Goal: Navigation & Orientation: Find specific page/section

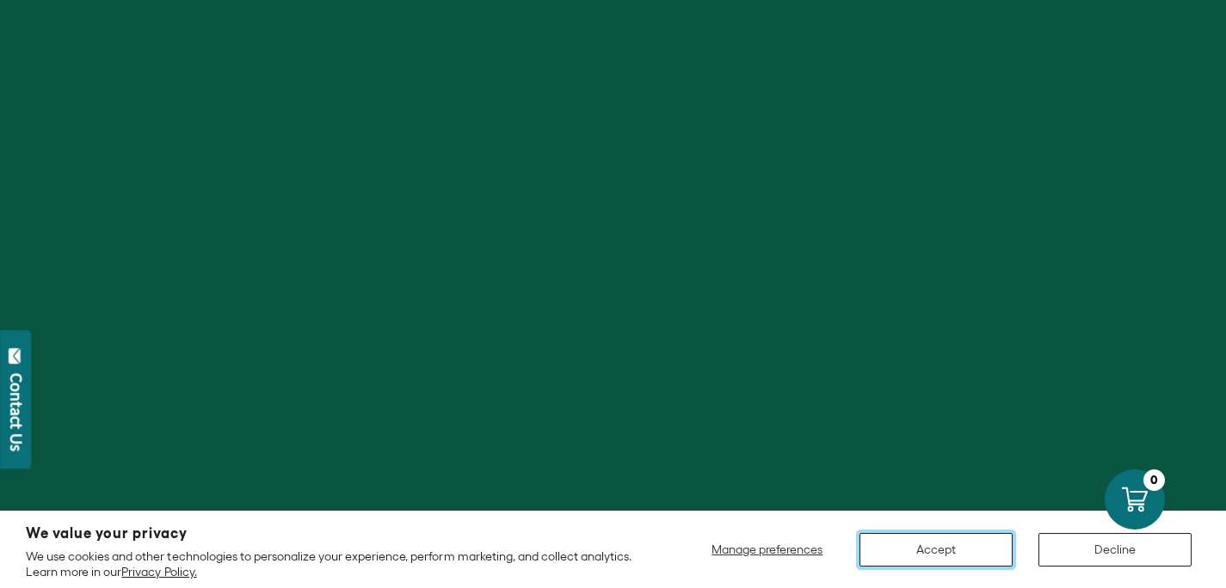
click at [899, 552] on button "Accept" at bounding box center [935, 550] width 153 height 34
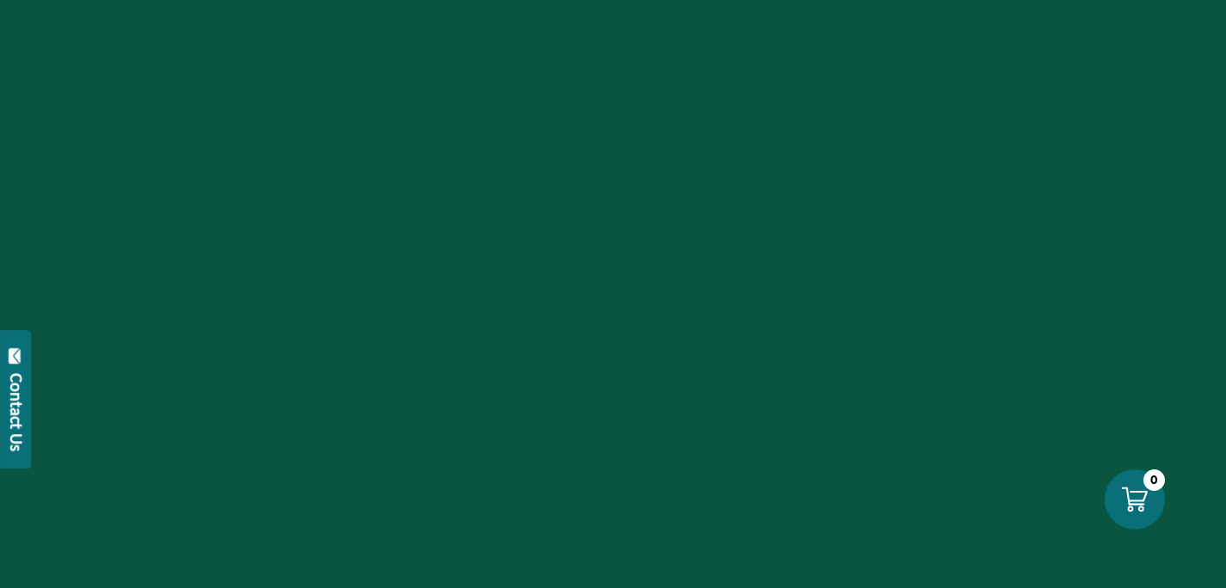
scroll to position [45, 0]
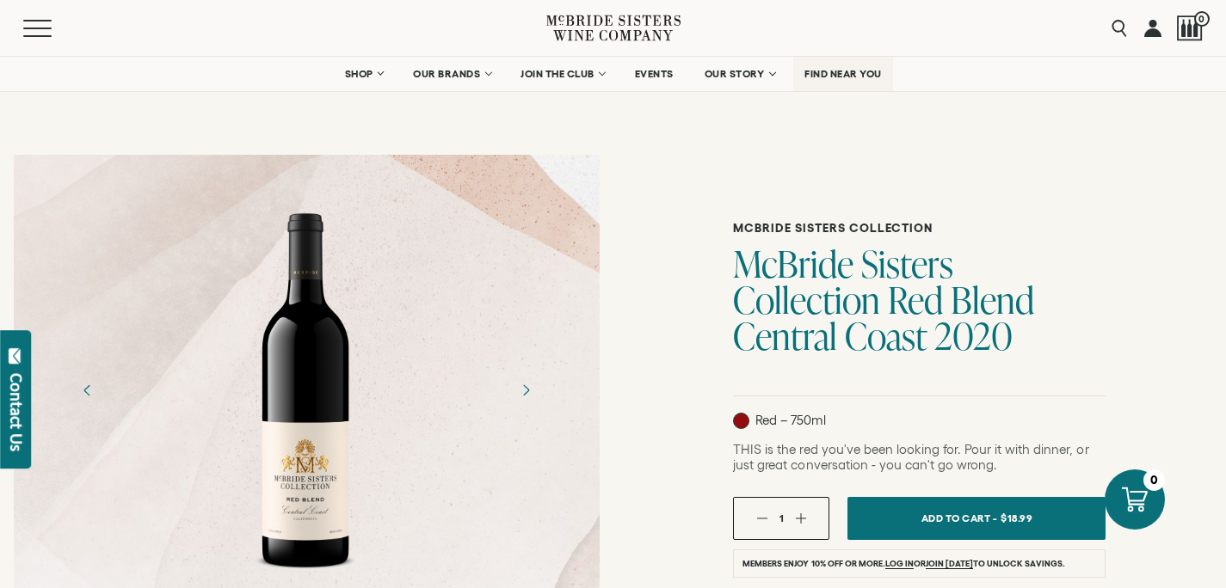
click at [826, 77] on span "FIND NEAR YOU" at bounding box center [842, 74] width 77 height 12
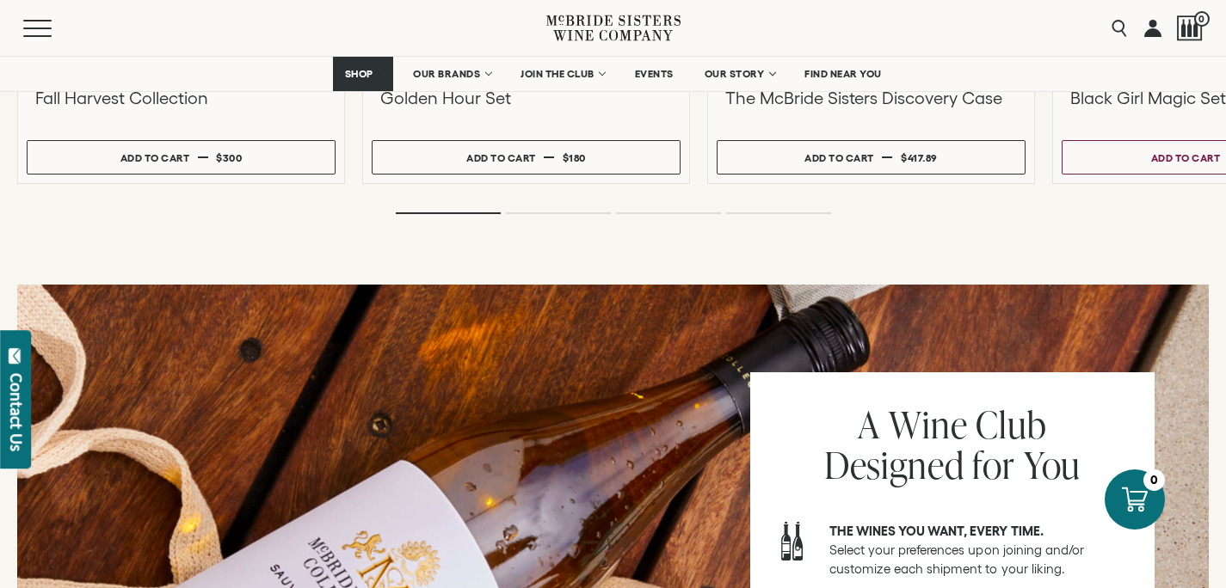
scroll to position [2262, 0]
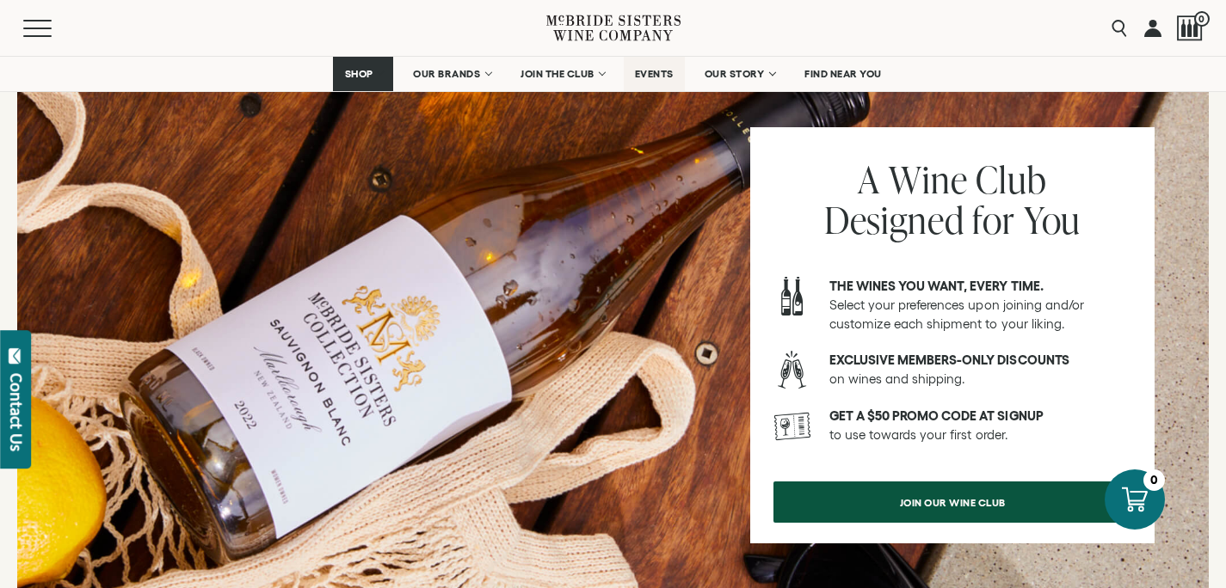
click at [662, 79] on span "EVENTS" at bounding box center [654, 74] width 39 height 12
